Goal: Register for event/course

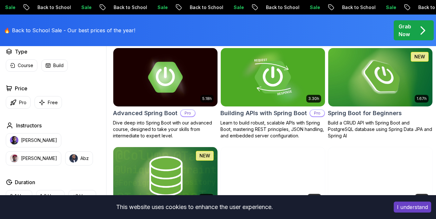
scroll to position [215, 0]
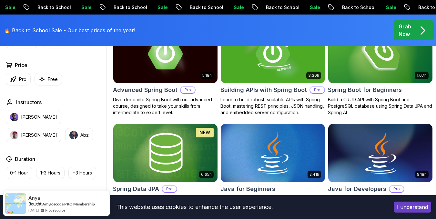
click at [411, 204] on button "I understand" at bounding box center [412, 207] width 37 height 11
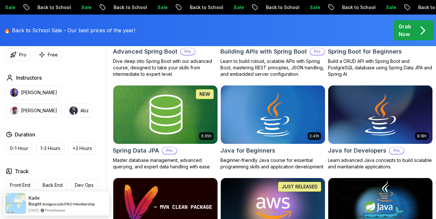
scroll to position [269, 0]
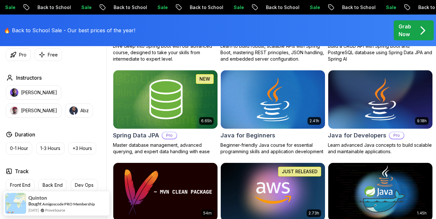
click at [276, 110] on img at bounding box center [273, 99] width 110 height 61
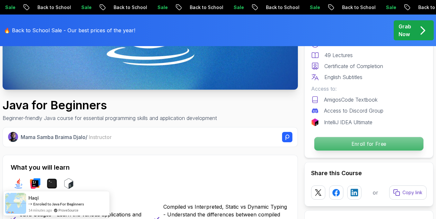
click at [364, 143] on p "Enroll for Free" at bounding box center [369, 144] width 109 height 14
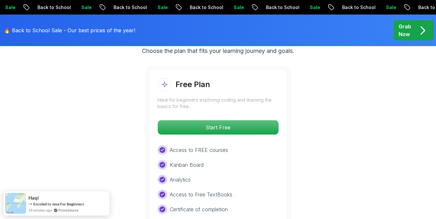
scroll to position [1395, 0]
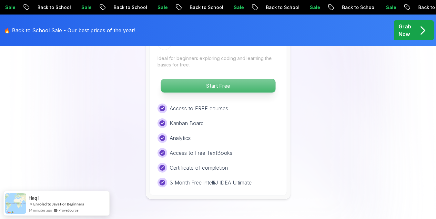
click at [247, 79] on p "Start Free" at bounding box center [218, 86] width 115 height 14
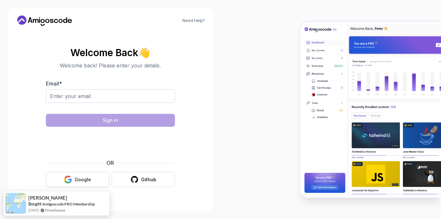
click at [91, 181] on button "Google" at bounding box center [77, 179] width 63 height 15
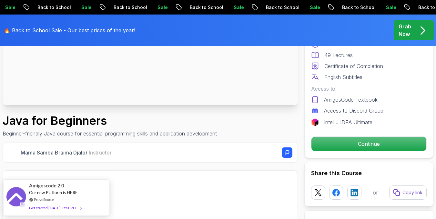
scroll to position [162, 0]
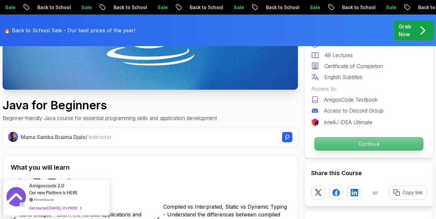
click at [372, 141] on p "Continue" at bounding box center [369, 144] width 109 height 14
